Goal: Task Accomplishment & Management: Manage account settings

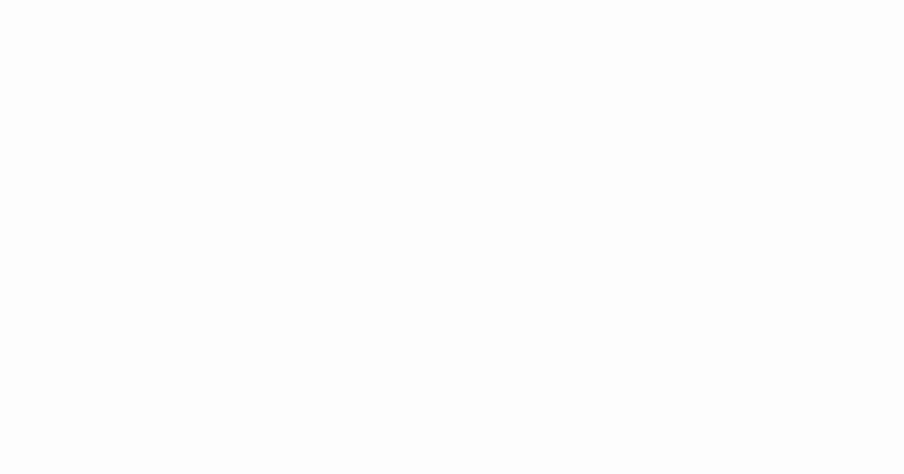
click at [573, 124] on html at bounding box center [452, 237] width 904 height 474
click at [87, 143] on html at bounding box center [452, 237] width 904 height 474
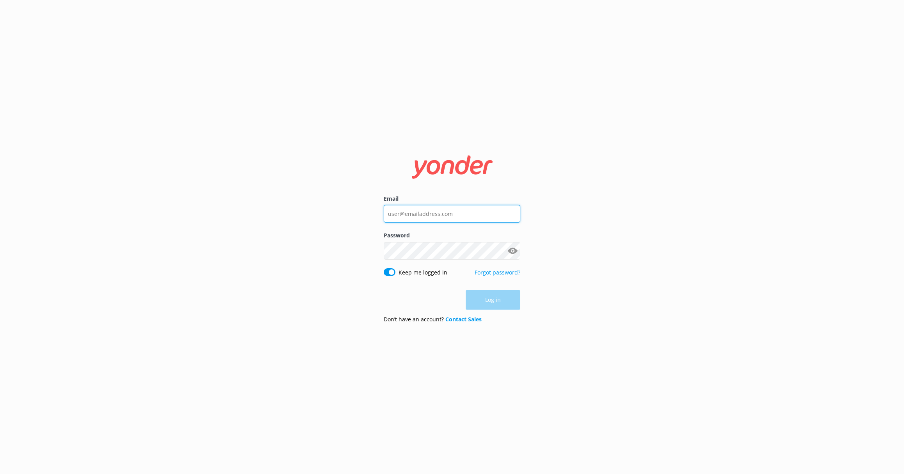
type input "evan@tomis.tech"
click at [494, 299] on div "Log in" at bounding box center [452, 300] width 137 height 20
click at [496, 299] on button "Log in" at bounding box center [493, 301] width 55 height 20
type input "[EMAIL_ADDRESS][DOMAIN_NAME]"
click at [522, 223] on div "Email evan@tomis.tech Password Show password Keep me logged in Forgot password?…" at bounding box center [452, 236] width 156 height 185
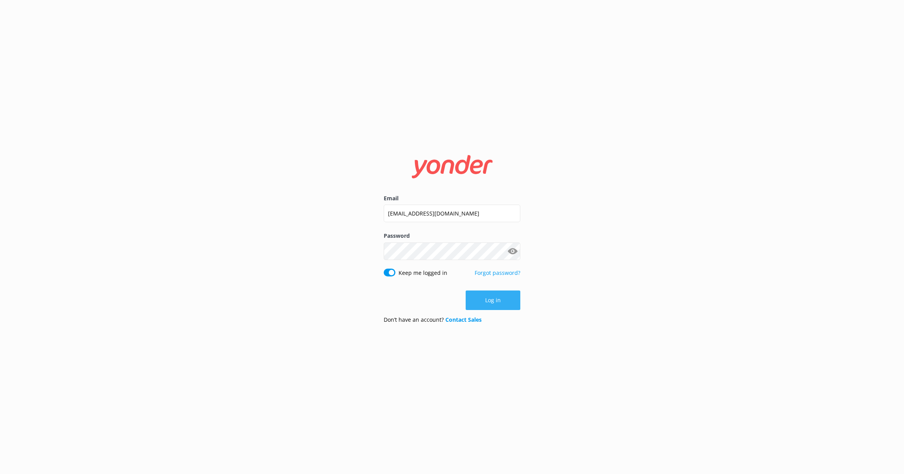
click at [490, 297] on button "Log in" at bounding box center [493, 301] width 55 height 20
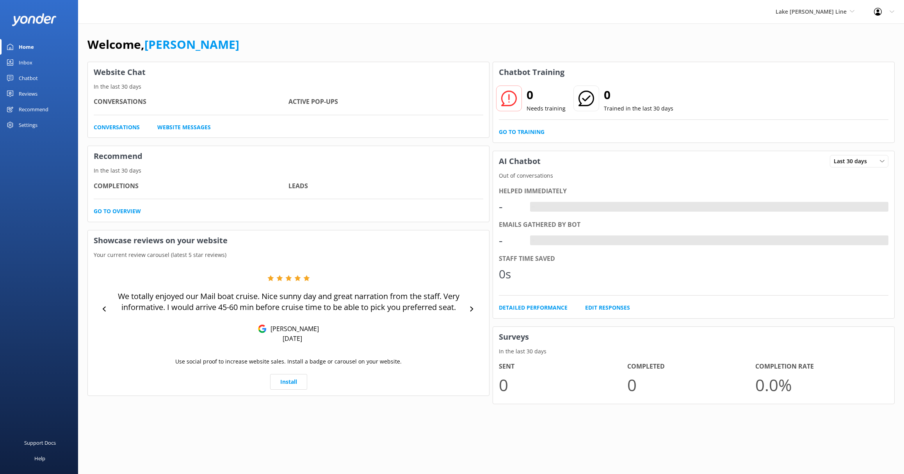
click at [27, 126] on div "Settings" at bounding box center [28, 125] width 19 height 16
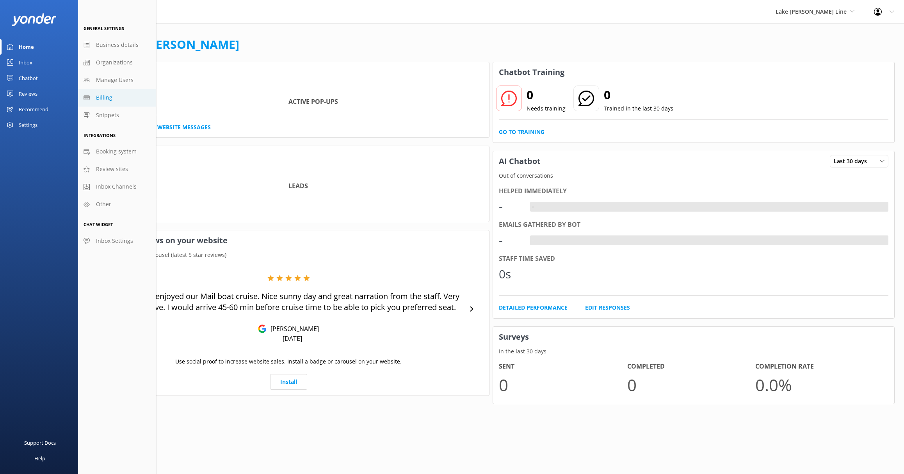
click at [107, 98] on span "Billing" at bounding box center [104, 97] width 16 height 9
